Goal: Task Accomplishment & Management: Manage account settings

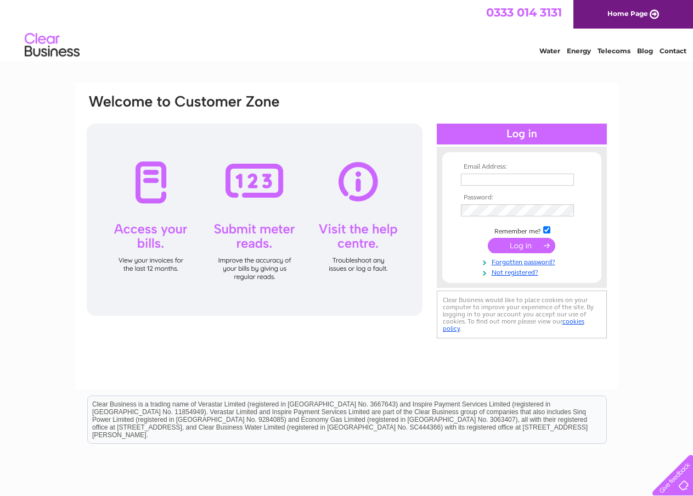
type input "accounts@uk.sika.com"
click at [525, 248] on input "submit" at bounding box center [522, 245] width 68 height 15
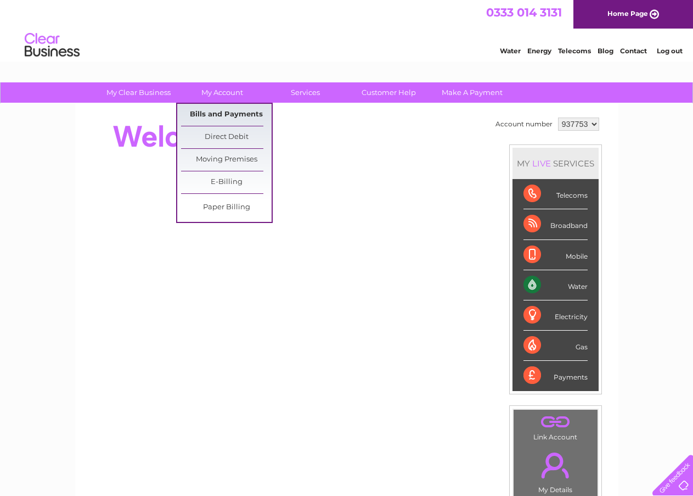
click at [226, 114] on link "Bills and Payments" at bounding box center [226, 115] width 91 height 22
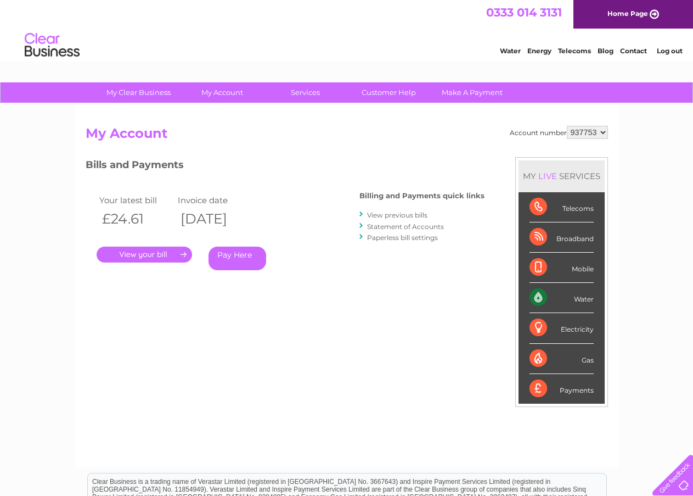
click at [147, 254] on link "." at bounding box center [144, 254] width 95 height 16
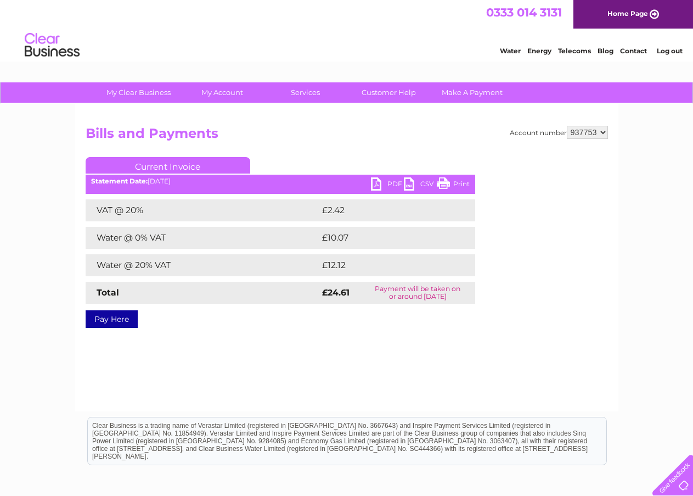
click at [375, 183] on link "PDF" at bounding box center [387, 185] width 33 height 16
click at [670, 50] on link "Log out" at bounding box center [670, 51] width 26 height 8
